Goal: Task Accomplishment & Management: Complete application form

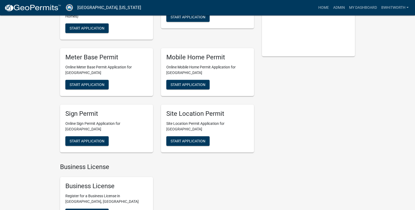
scroll to position [106, 0]
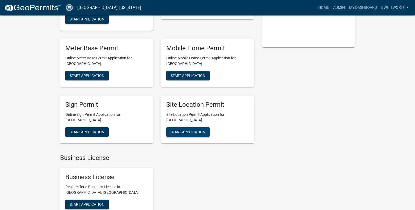
click at [193, 129] on button "Start Application" at bounding box center [187, 132] width 43 height 10
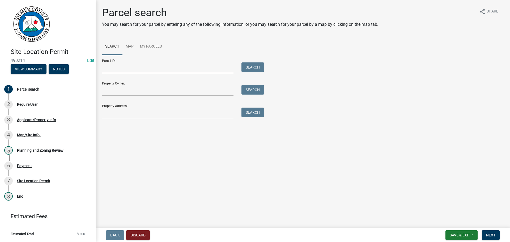
click at [155, 68] on input "Parcel ID:" at bounding box center [167, 67] width 131 height 11
paste input "3031 018"
click at [261, 67] on button "Search" at bounding box center [252, 67] width 23 height 10
click at [111, 68] on input "3031 018" at bounding box center [167, 67] width 131 height 11
type input "3031 018"
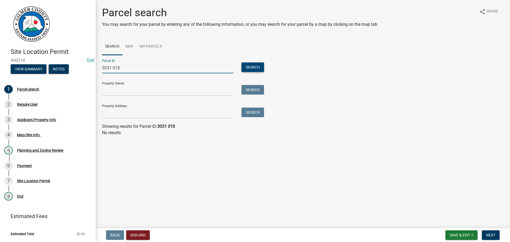
click at [244, 66] on button "Search" at bounding box center [252, 67] width 23 height 10
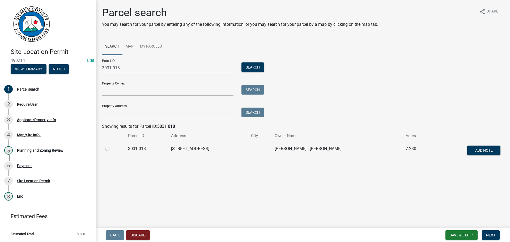
click at [112, 146] on label at bounding box center [112, 146] width 0 height 0
click at [112, 148] on 018 "radio" at bounding box center [113, 147] width 3 height 3
radio 018 "true"
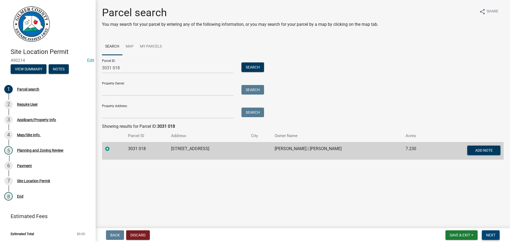
click at [419, 209] on span "Next" at bounding box center [490, 235] width 9 height 4
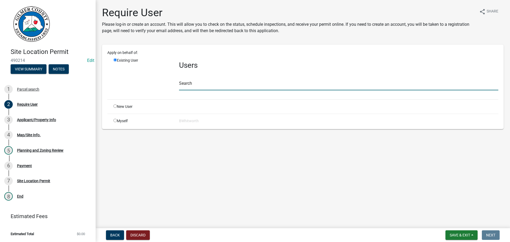
click at [197, 87] on input "text" at bounding box center [338, 84] width 319 height 11
click at [114, 107] on input "radio" at bounding box center [114, 105] width 3 height 3
radio input "true"
radio input "false"
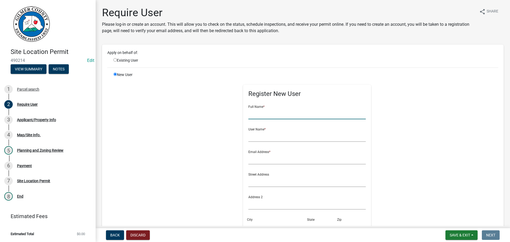
click at [288, 115] on input "text" at bounding box center [307, 113] width 118 height 11
type input "[PERSON_NAME]"
click at [419, 160] on div "New User Register New User Full Name * [PERSON_NAME] User Name * Email Address …" at bounding box center [305, 191] width 393 height 239
click at [115, 61] on input "radio" at bounding box center [114, 59] width 3 height 3
radio input "true"
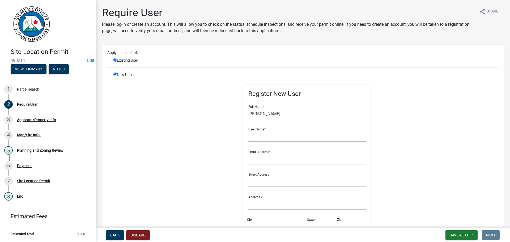
radio input "false"
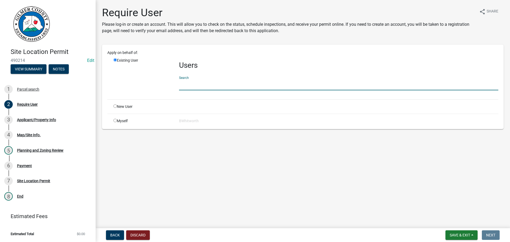
click at [233, 86] on input "text" at bounding box center [338, 84] width 319 height 11
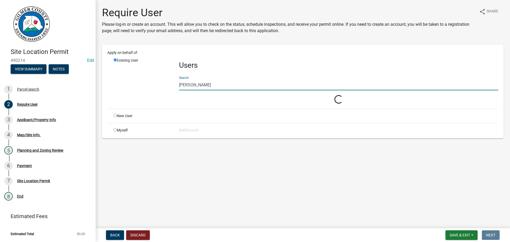
type input "[PERSON_NAME]"
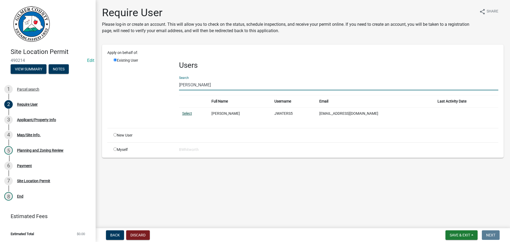
click at [188, 113] on link "Select" at bounding box center [187, 113] width 10 height 4
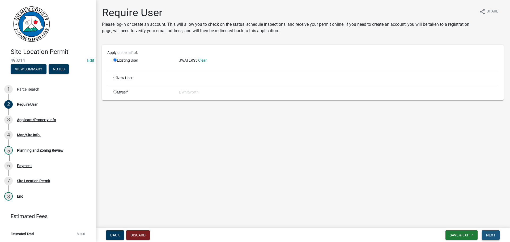
click at [419, 209] on span "Next" at bounding box center [490, 235] width 9 height 4
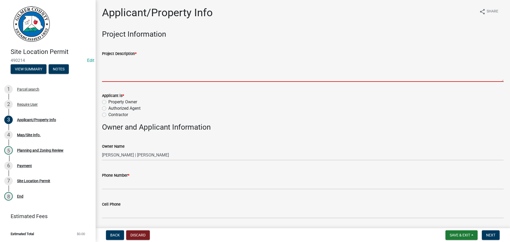
click at [128, 65] on textarea "Project Description *" at bounding box center [303, 69] width 402 height 25
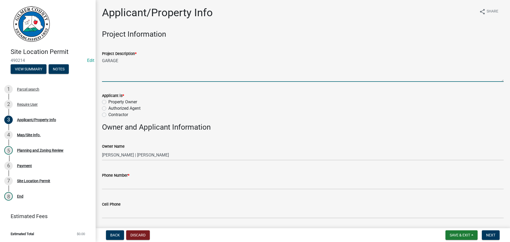
type textarea "GARAGE"
click at [108, 115] on label "Contractor" at bounding box center [118, 115] width 20 height 6
click at [108, 115] on input "Contractor" at bounding box center [109, 113] width 3 height 3
radio input "true"
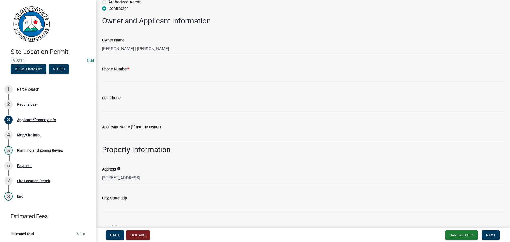
scroll to position [133, 0]
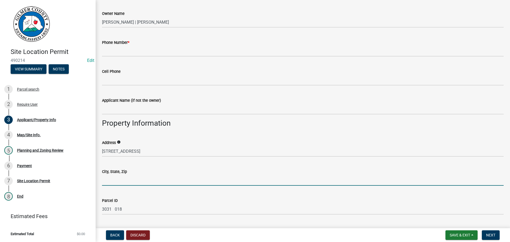
click at [124, 179] on input "City, State, Zip" at bounding box center [303, 180] width 402 height 11
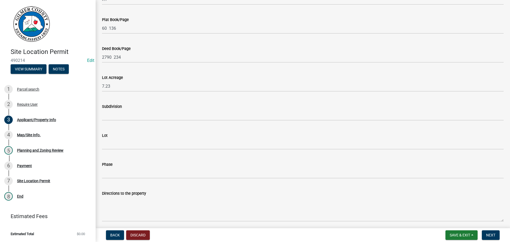
scroll to position [372, 0]
type input "ELLIJAY GA 30540"
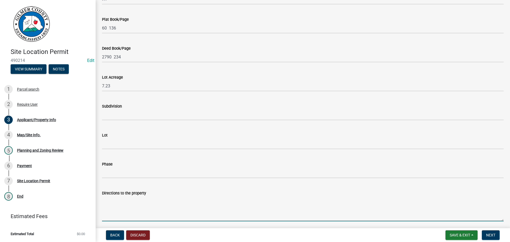
click at [112, 201] on textarea "Directions to the property" at bounding box center [303, 208] width 402 height 25
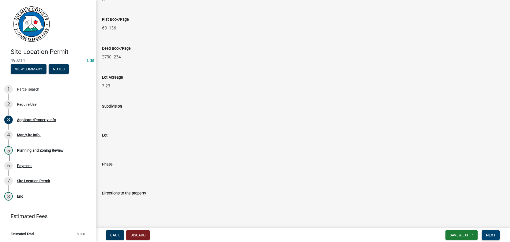
click at [419, 209] on span "Next" at bounding box center [490, 235] width 9 height 4
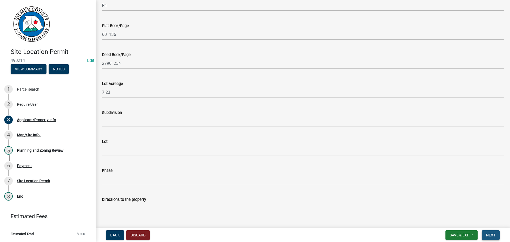
scroll to position [378, 0]
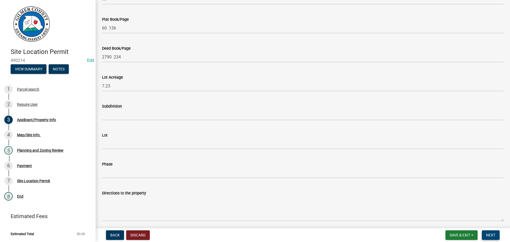
click at [419, 209] on span "Next" at bounding box center [490, 235] width 9 height 4
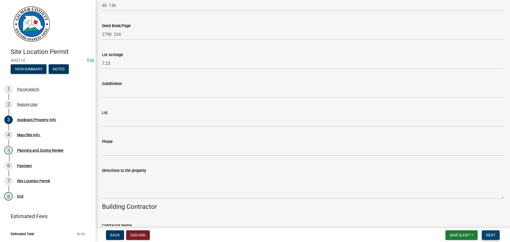
scroll to position [391, 0]
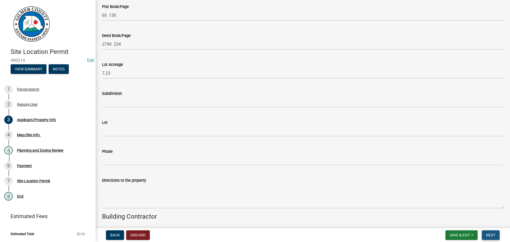
click at [419, 209] on span "Next" at bounding box center [490, 235] width 9 height 4
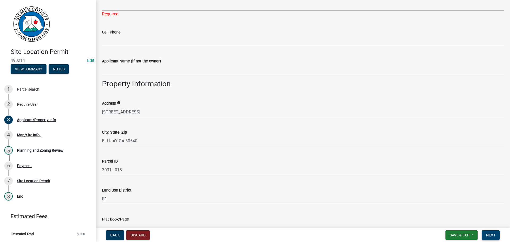
scroll to position [99, 0]
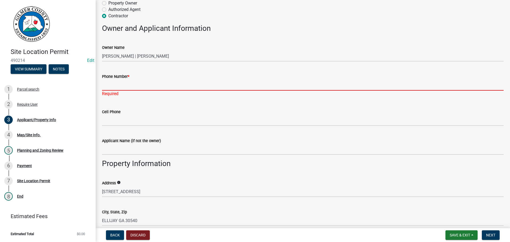
click at [133, 84] on input "Phone Number *" at bounding box center [303, 85] width 402 height 11
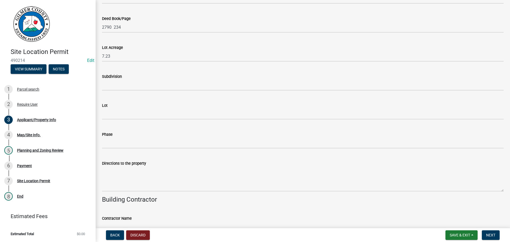
scroll to position [418, 0]
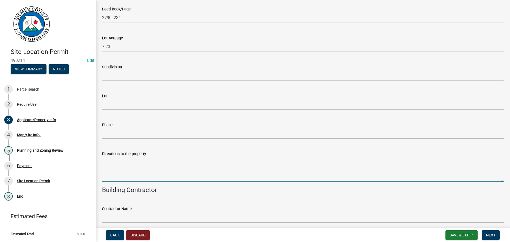
click at [113, 164] on textarea "Directions to the property" at bounding box center [303, 169] width 402 height 25
click at [179, 161] on textarea "52W, RT ON GATES CHAPLE," at bounding box center [303, 169] width 402 height 25
click at [175, 160] on textarea "52W, RT ON GATES [PERSON_NAME]" at bounding box center [303, 169] width 402 height 25
click at [237, 162] on textarea "52W, RT ON GATES [PERSON_NAME] @4525, 3 ADDRESSES @ THIS TURN" at bounding box center [303, 169] width 402 height 25
click at [240, 161] on textarea "52W, RT ON GATES [PERSON_NAME] @4525, 3 ADDRESSES @ THIS TURN" at bounding box center [303, 169] width 402 height 25
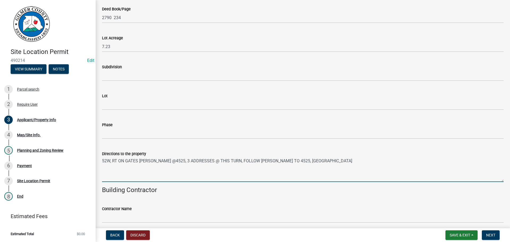
click at [261, 160] on textarea "52W, RT ON GATES [PERSON_NAME] @4525, 3 ADDRESSES @ THIS TURN, FOLLOW [PERSON_N…" at bounding box center [303, 169] width 402 height 25
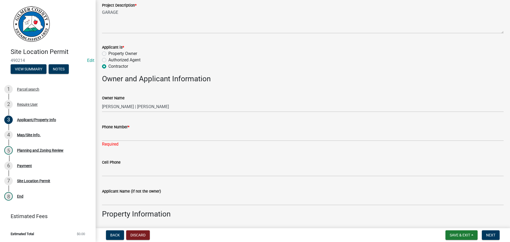
scroll to position [46, 0]
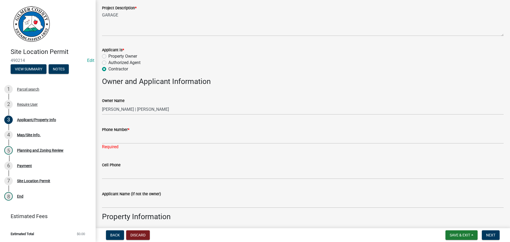
type textarea "52W, RT ON GATES [PERSON_NAME] @4525, 3 ADDRESSES @ THIS TURN, FOLLOW BACK TO 4…"
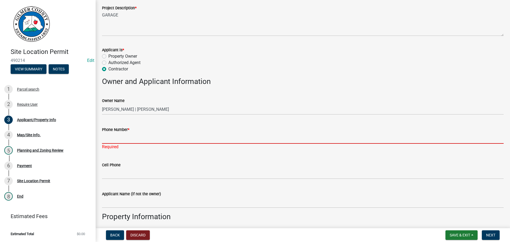
click at [176, 135] on input "Phone Number *" at bounding box center [303, 138] width 402 height 11
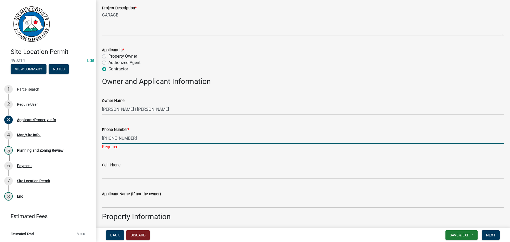
type input "[PHONE_NUMBER]"
click at [368, 163] on form "Cell Phone" at bounding box center [303, 170] width 402 height 17
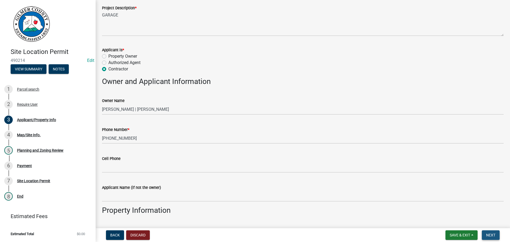
click at [419, 209] on span "Next" at bounding box center [490, 235] width 9 height 4
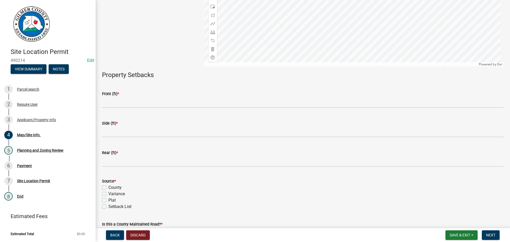
scroll to position [133, 0]
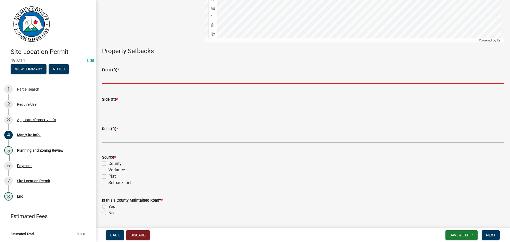
click at [133, 77] on input "text" at bounding box center [303, 78] width 402 height 11
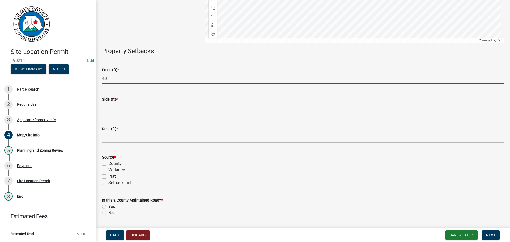
type input "40"
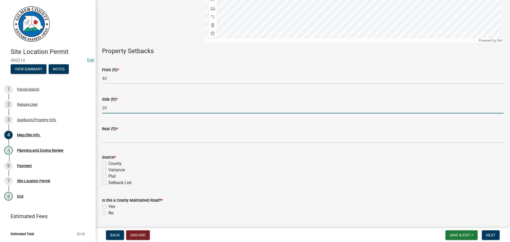
type input "20"
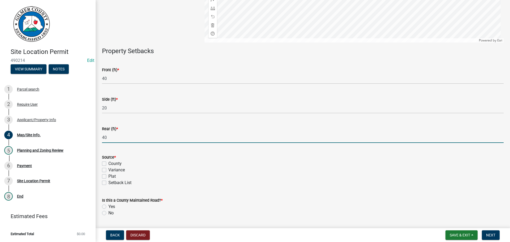
type input "40"
click at [296, 192] on form "Is this a County Maintained Road? * Yes No" at bounding box center [303, 204] width 402 height 26
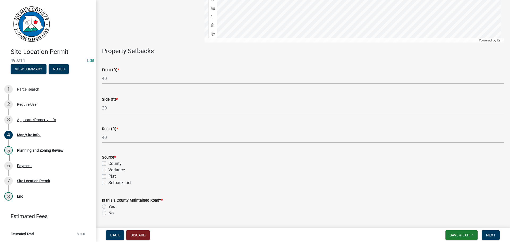
click at [108, 164] on label "County" at bounding box center [114, 163] width 13 height 6
click at [108, 164] on input "County" at bounding box center [109, 161] width 3 height 3
checkbox input "true"
checkbox input "false"
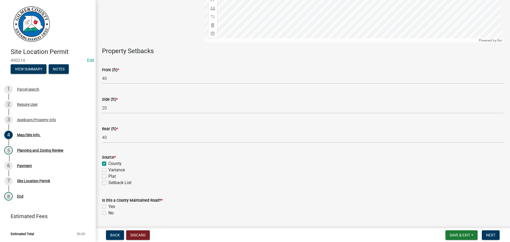
checkbox input "false"
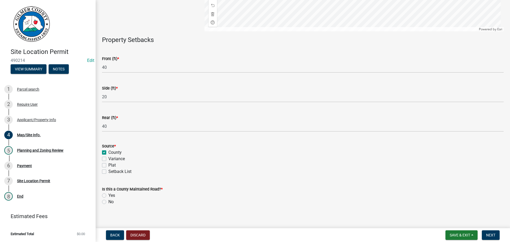
scroll to position [149, 0]
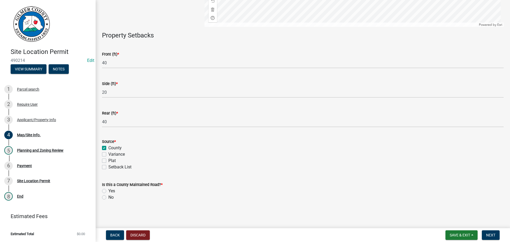
click at [108, 191] on label "Yes" at bounding box center [111, 191] width 7 height 6
click at [108, 191] on input "Yes" at bounding box center [109, 189] width 3 height 3
radio input "true"
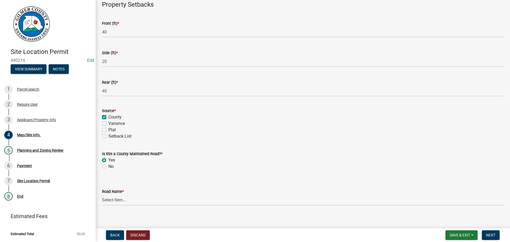
scroll to position [184, 0]
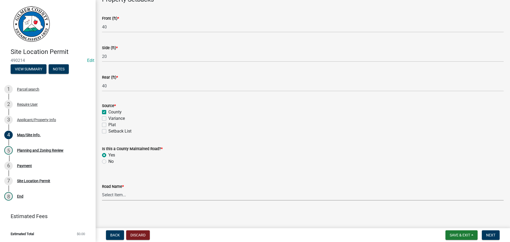
click at [119, 196] on select "Select Item... [PERSON_NAME][GEOGRAPHIC_DATA] [GEOGRAPHIC_DATA][PERSON_NAME][PE…" at bounding box center [303, 195] width 402 height 11
click at [102, 190] on select "Select Item... [PERSON_NAME][GEOGRAPHIC_DATA] [GEOGRAPHIC_DATA][PERSON_NAME][PE…" at bounding box center [303, 195] width 402 height 11
select select "8441d2d7-74e7-4308-9df1-303e66961d8e"
click at [419, 209] on span "Next" at bounding box center [490, 235] width 9 height 4
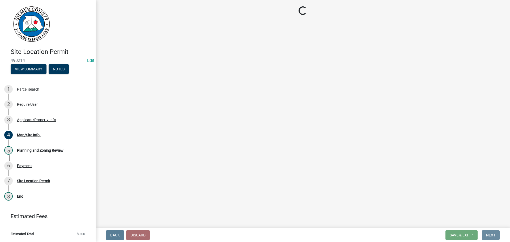
scroll to position [0, 0]
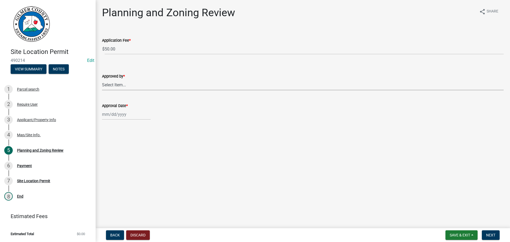
click at [145, 84] on select "Select Item... [PERSON_NAME] [PERSON_NAME] [PERSON_NAME] [PERSON_NAME] [PERSON_…" at bounding box center [303, 84] width 402 height 11
click at [102, 79] on select "Select Item... [PERSON_NAME] [PERSON_NAME] [PERSON_NAME] [PERSON_NAME] [PERSON_…" at bounding box center [303, 84] width 402 height 11
select select "f66b4cef-93c9-440c-84d8-a2c8d35cb7c1"
click at [119, 114] on div at bounding box center [126, 114] width 49 height 11
select select "10"
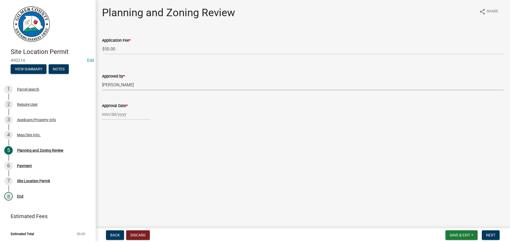
select select "2025"
click at [132, 150] on div "9" at bounding box center [133, 151] width 9 height 9
type input "[DATE]"
click at [419, 209] on span "Next" at bounding box center [490, 235] width 9 height 4
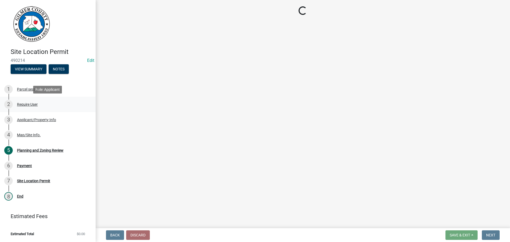
select select "2: 1"
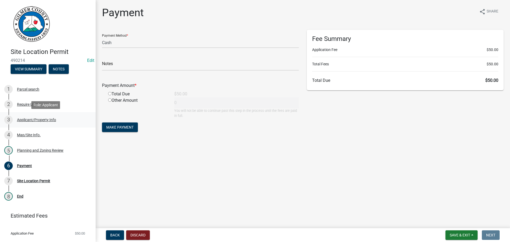
click at [33, 117] on div "3 Applicant/Property Info" at bounding box center [45, 120] width 83 height 9
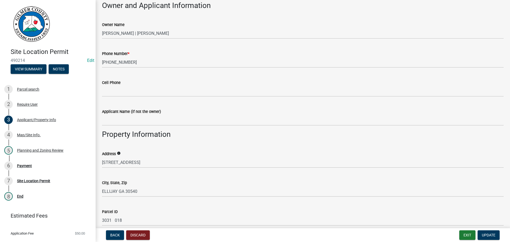
scroll to position [133, 0]
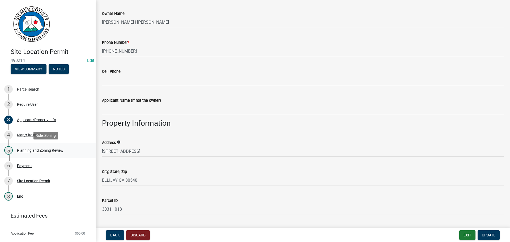
click at [22, 150] on div "Planning and Zoning Review" at bounding box center [40, 151] width 46 height 4
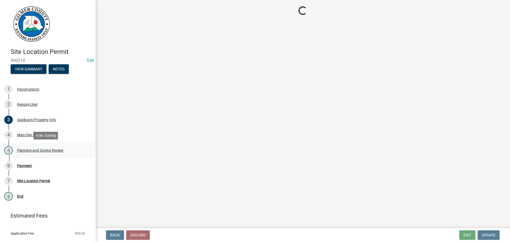
scroll to position [0, 0]
select select "f66b4cef-93c9-440c-84d8-a2c8d35cb7c1"
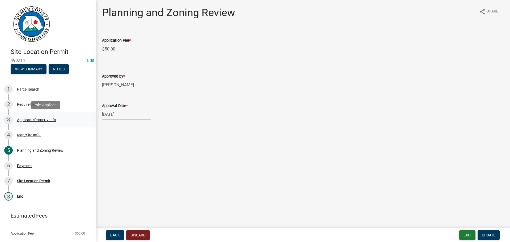
click at [24, 119] on div "Applicant/Property Info" at bounding box center [36, 120] width 39 height 4
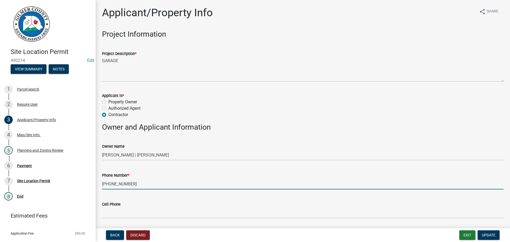
drag, startPoint x: 133, startPoint y: 184, endPoint x: -45, endPoint y: 149, distance: 181.2
click at [0, 149] on html "Internet Explorer does NOT work with GeoPermits. Get a new browser for more sec…" at bounding box center [255, 121] width 510 height 242
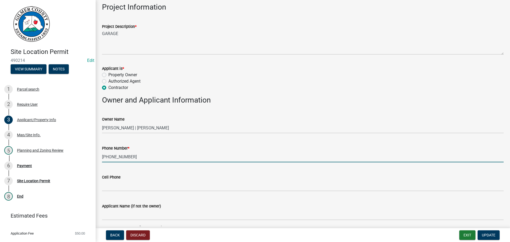
scroll to position [106, 0]
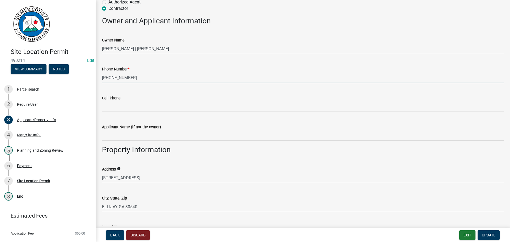
type input "[PHONE_NUMBER]"
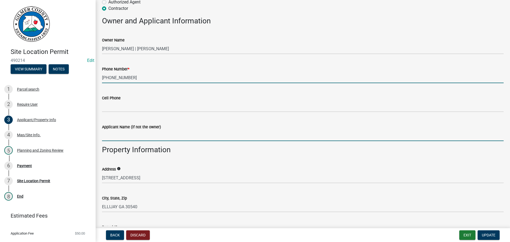
click at [171, 139] on input "Applicant Name (if not the owner)" at bounding box center [303, 135] width 402 height 11
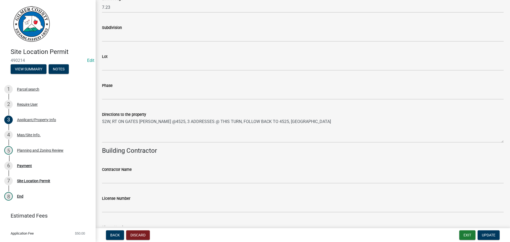
scroll to position [491, 0]
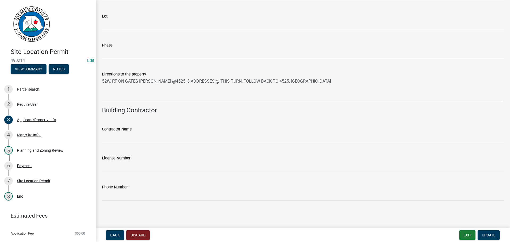
type input "[PERSON_NAME]"
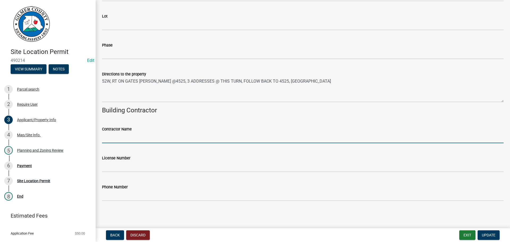
click at [128, 137] on input "Contractor Name" at bounding box center [303, 137] width 402 height 11
type input "[PERSON_NAME]"
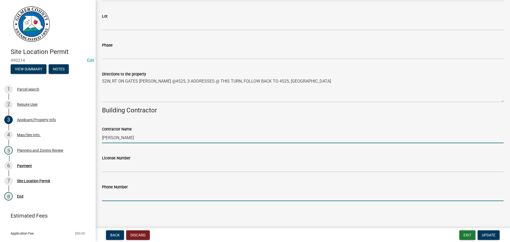
click at [124, 197] on input "Phone Number" at bounding box center [303, 195] width 402 height 11
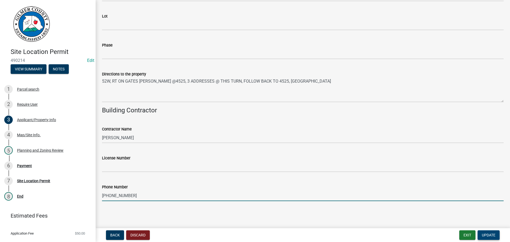
type input "[PHONE_NUMBER]"
click at [419, 209] on span "Update" at bounding box center [489, 235] width 14 height 4
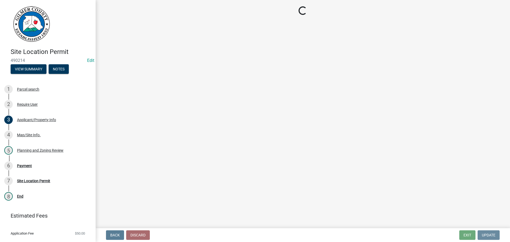
scroll to position [0, 0]
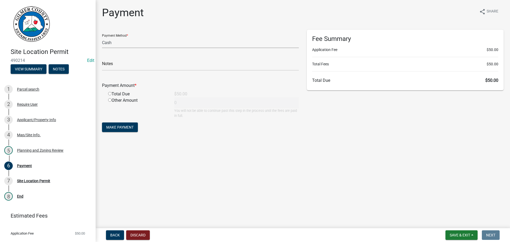
click at [140, 45] on select "Credit Card POS Check Cash" at bounding box center [200, 42] width 197 height 11
select select "1: 0"
click at [102, 37] on select "Credit Card POS Check Cash" at bounding box center [200, 42] width 197 height 11
click at [136, 65] on input "text" at bounding box center [200, 65] width 197 height 11
type input "1892"
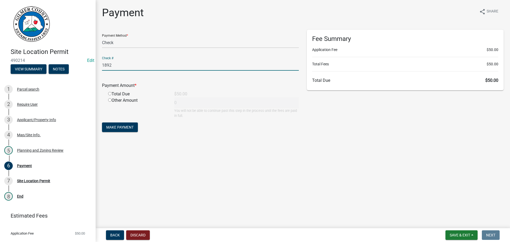
click at [111, 94] on input "radio" at bounding box center [109, 93] width 3 height 3
radio input "true"
type input "50"
click at [125, 124] on button "Make Payment" at bounding box center [120, 127] width 36 height 10
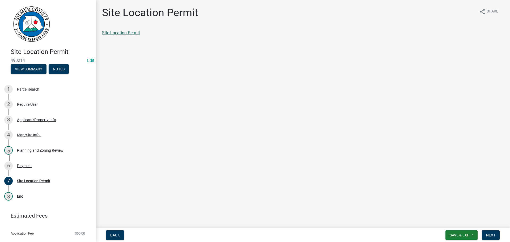
click at [136, 35] on link "Site Location Permit" at bounding box center [121, 32] width 38 height 5
click at [30, 162] on div "6 Payment" at bounding box center [45, 166] width 83 height 9
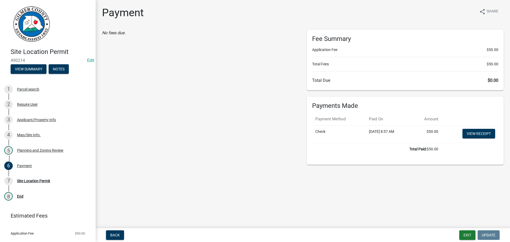
drag, startPoint x: 483, startPoint y: 125, endPoint x: 483, endPoint y: 128, distance: 2.9
click at [419, 125] on td "View receipt" at bounding box center [470, 134] width 57 height 18
click at [419, 132] on link "View receipt" at bounding box center [479, 134] width 33 height 10
